Goal: Find specific page/section: Find specific page/section

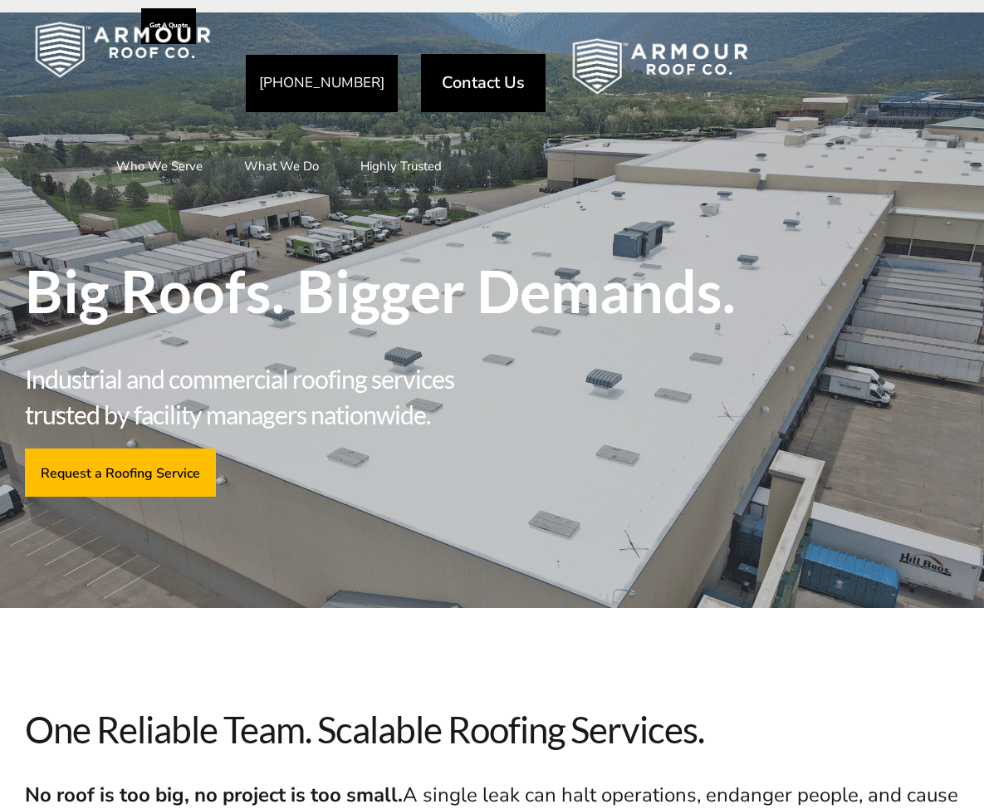
click at [462, 98] on link "Contact Us" at bounding box center [483, 82] width 125 height 58
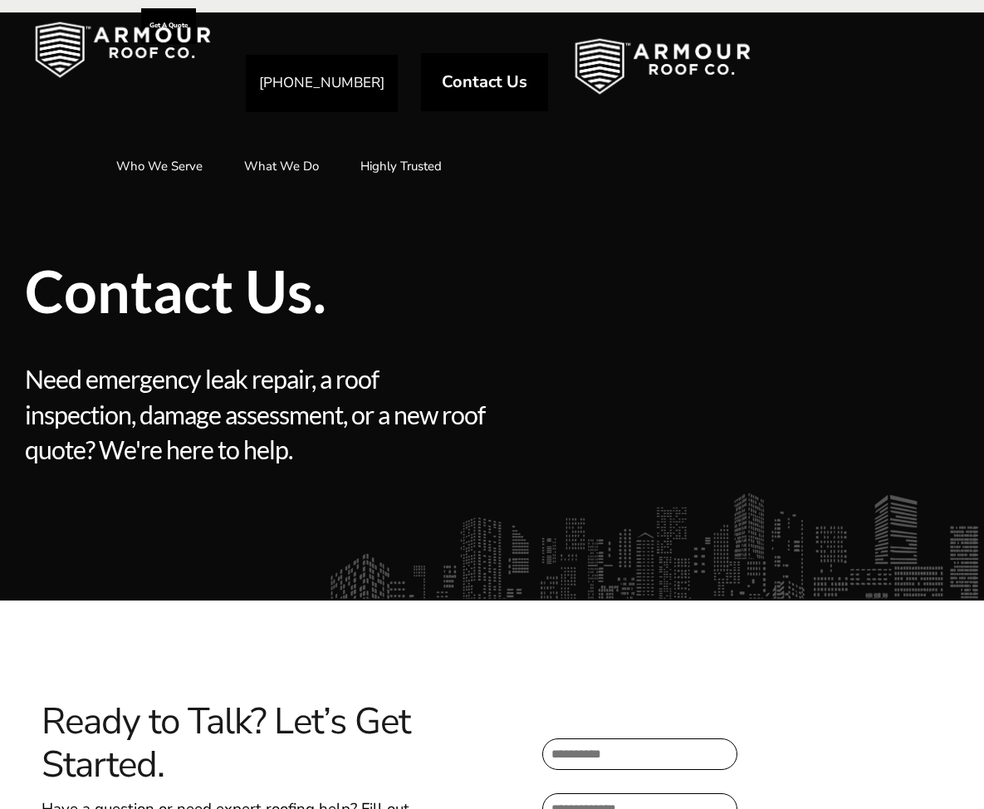
click at [468, 74] on span "Contact Us" at bounding box center [485, 82] width 86 height 17
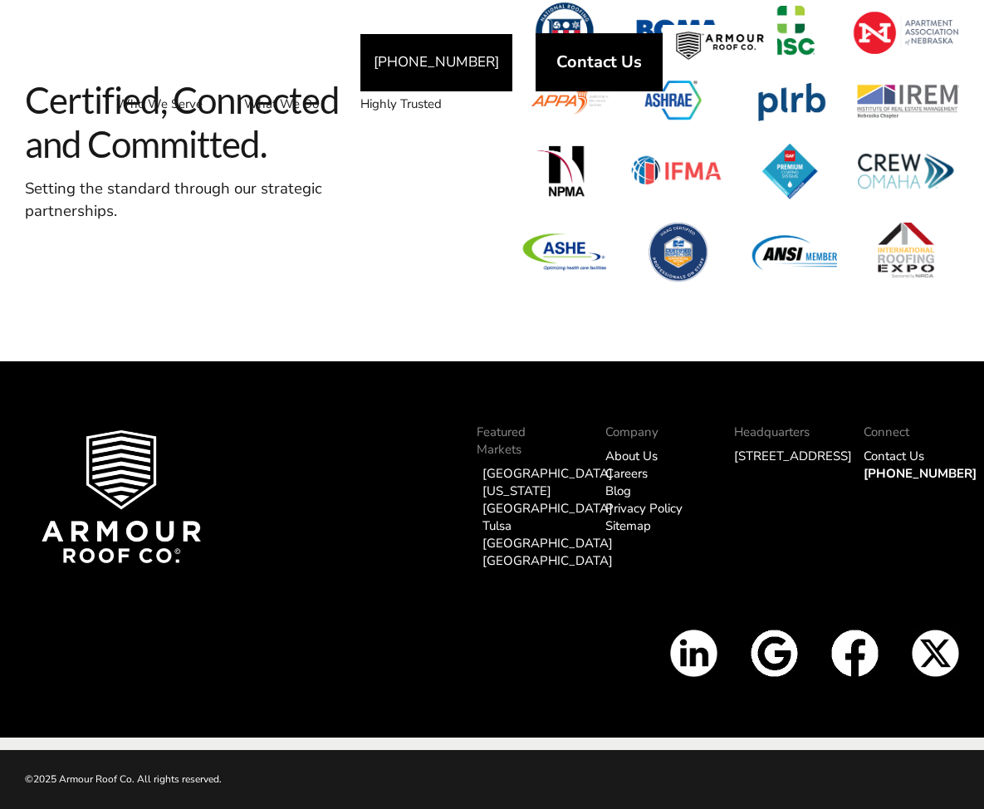
scroll to position [1936, 0]
click at [848, 649] on img at bounding box center [854, 652] width 47 height 47
click at [500, 473] on link "[GEOGRAPHIC_DATA]" at bounding box center [547, 473] width 130 height 17
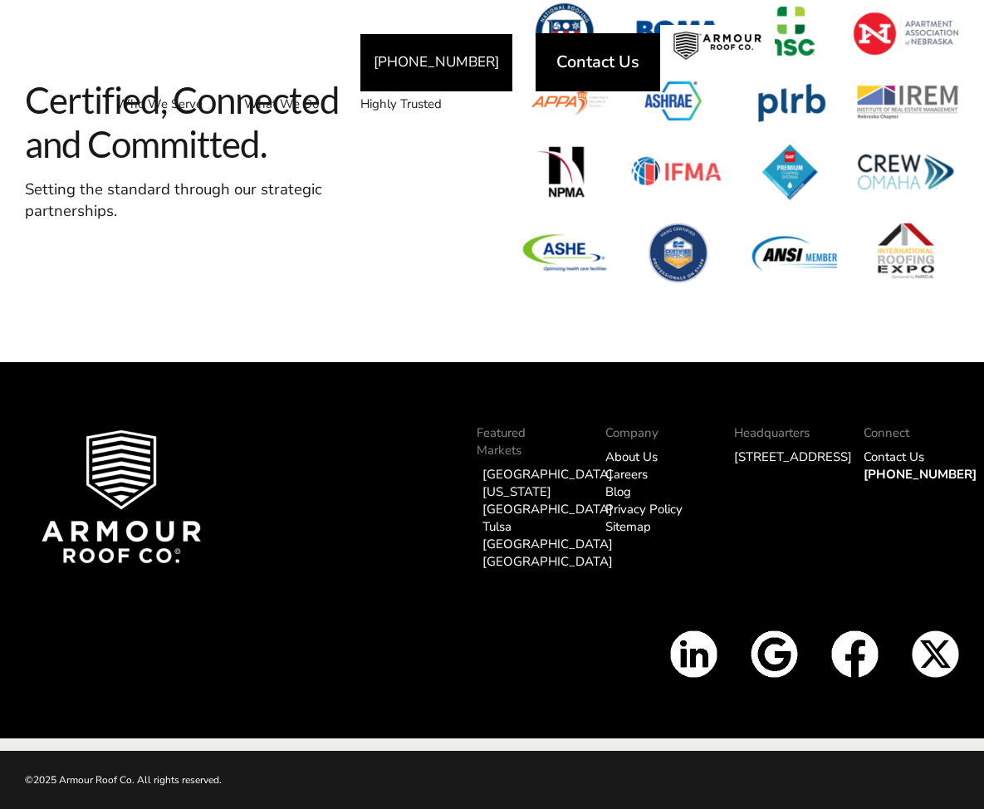
scroll to position [4885, 0]
